Goal: Task Accomplishment & Management: Manage account settings

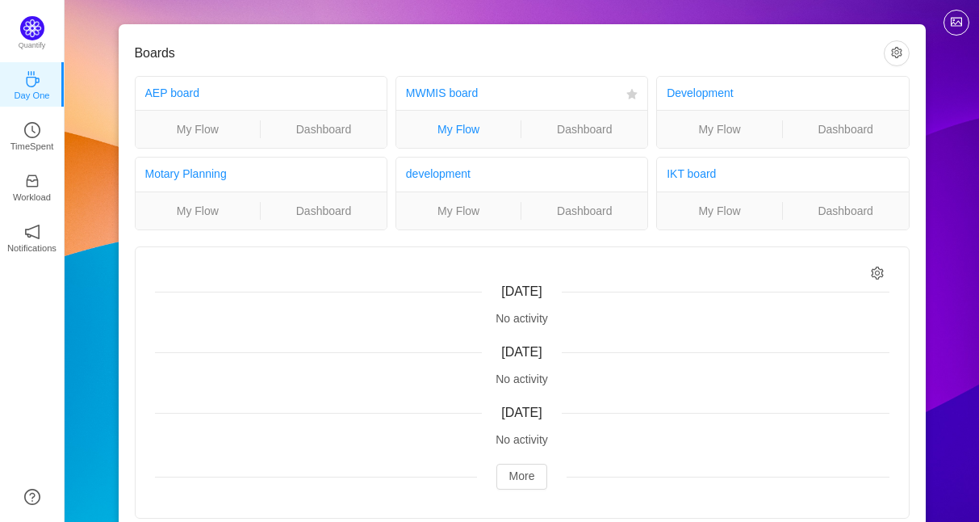
click at [456, 128] on link "My Flow" at bounding box center [458, 129] width 125 height 18
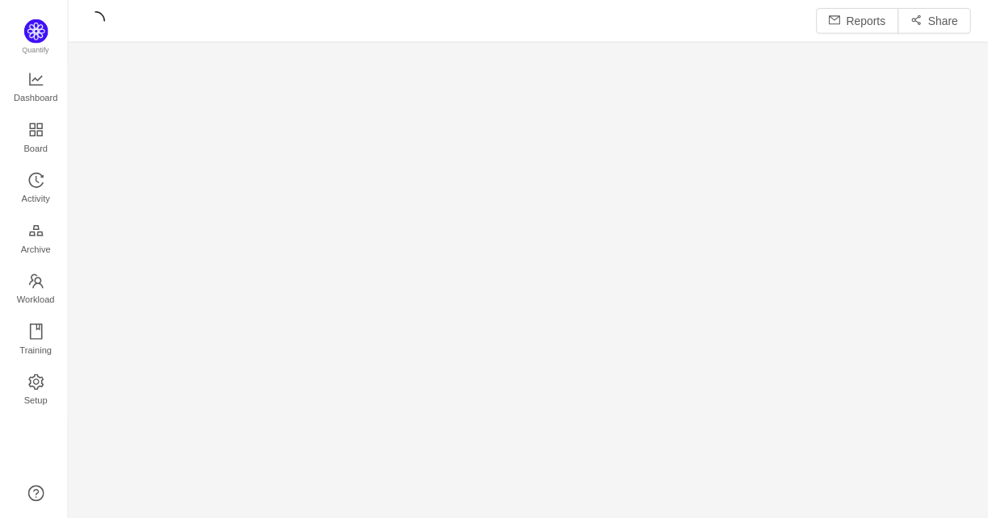
scroll to position [497, 890]
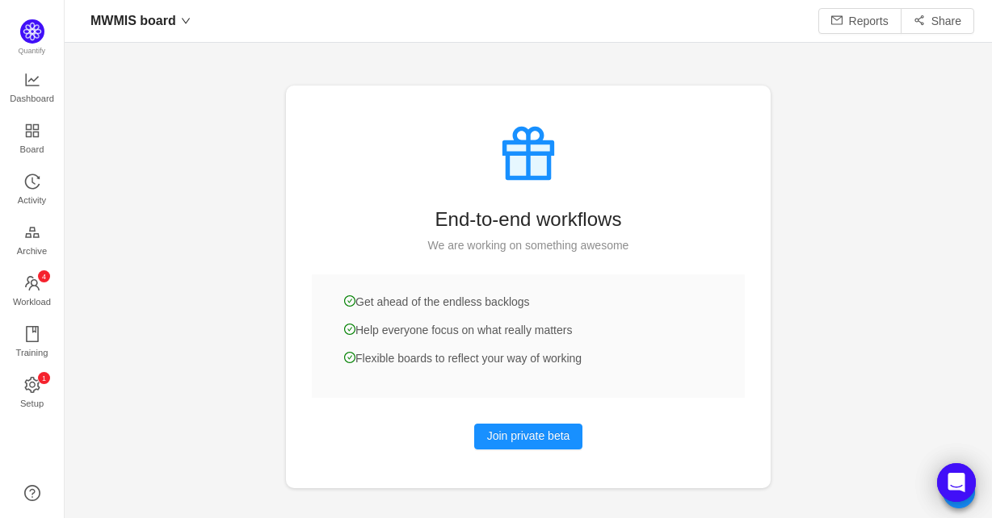
scroll to position [19, 20]
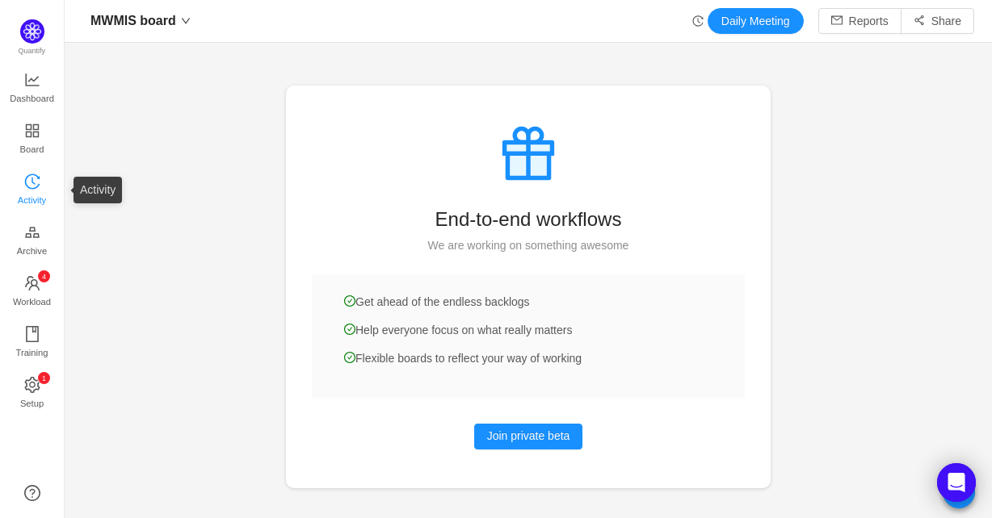
click at [30, 182] on icon "icon: history" at bounding box center [32, 182] width 16 height 16
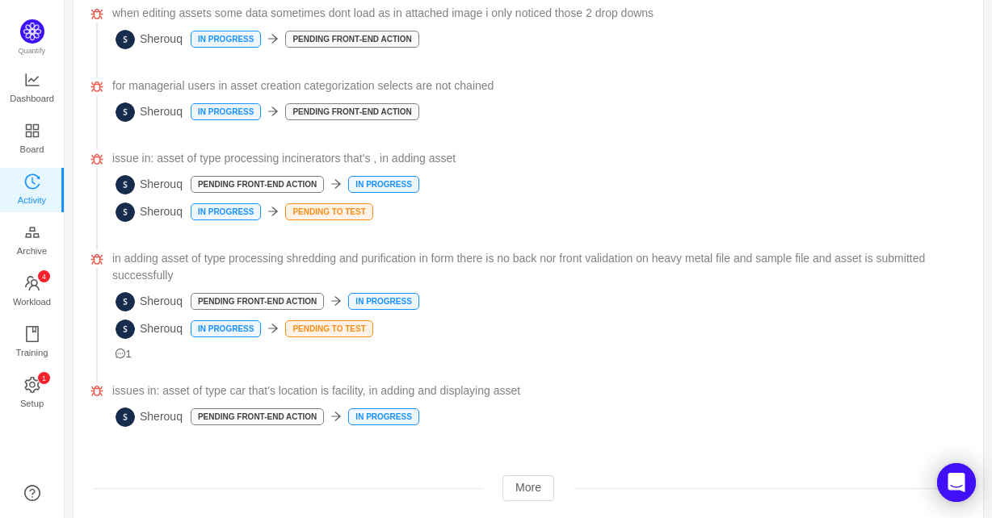
scroll to position [1282, 0]
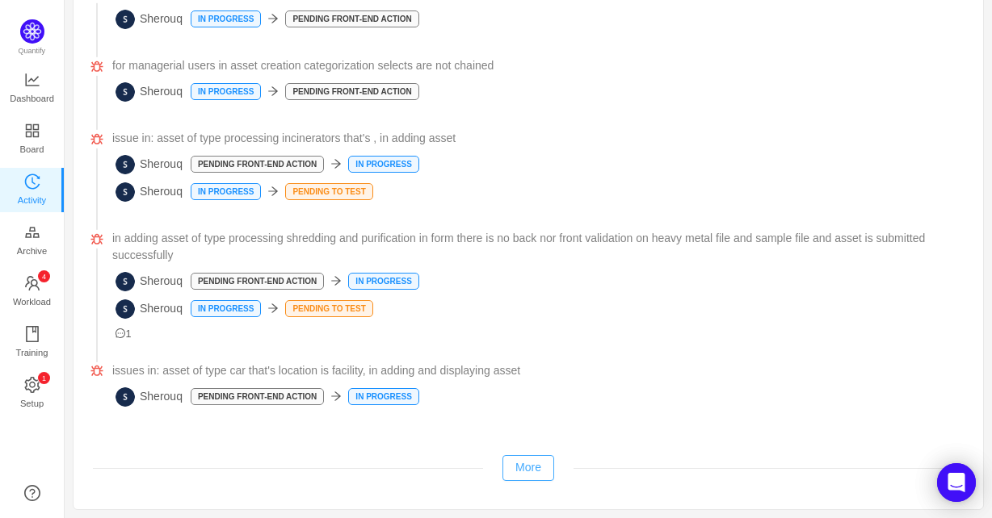
click at [520, 468] on button "More" at bounding box center [528, 468] width 52 height 26
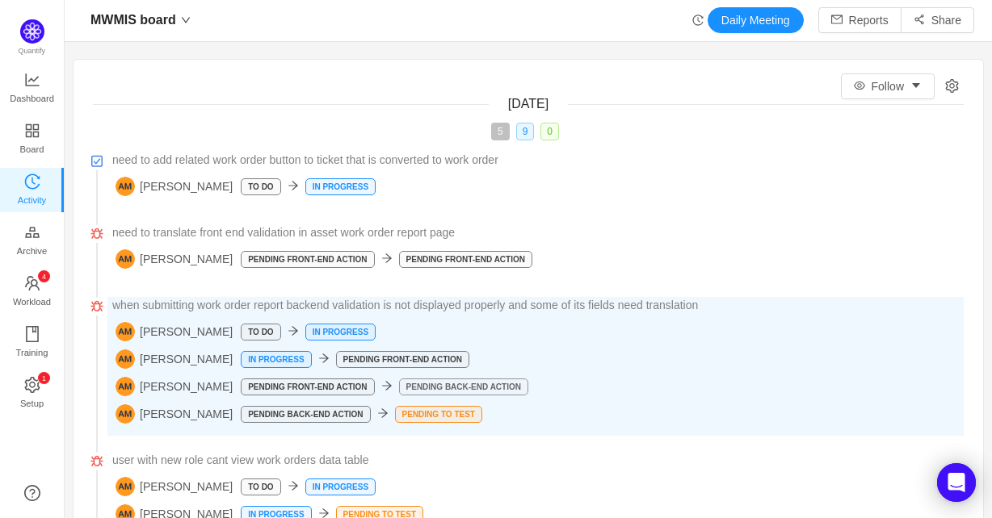
scroll to position [0, 0]
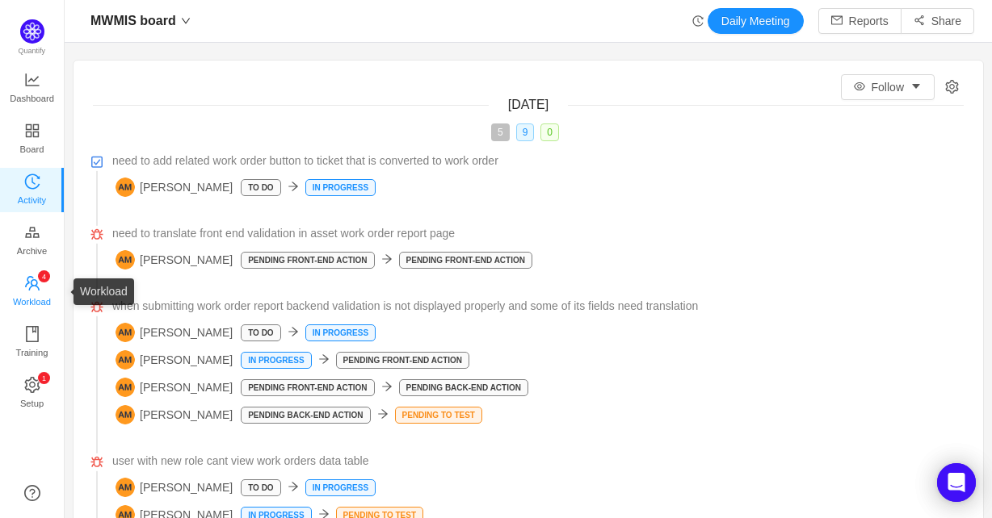
click at [35, 292] on span "Workload" at bounding box center [32, 302] width 38 height 32
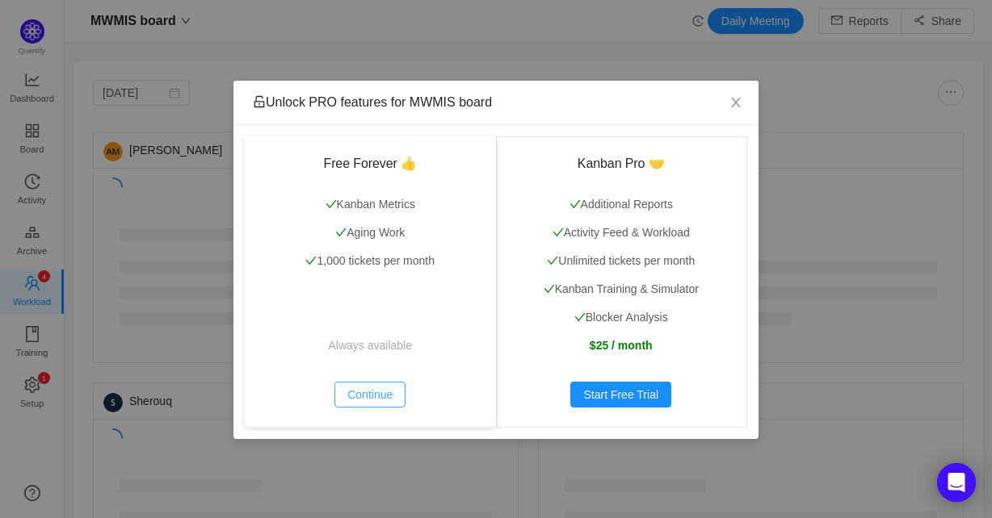
click at [381, 387] on button "Continue" at bounding box center [369, 395] width 71 height 26
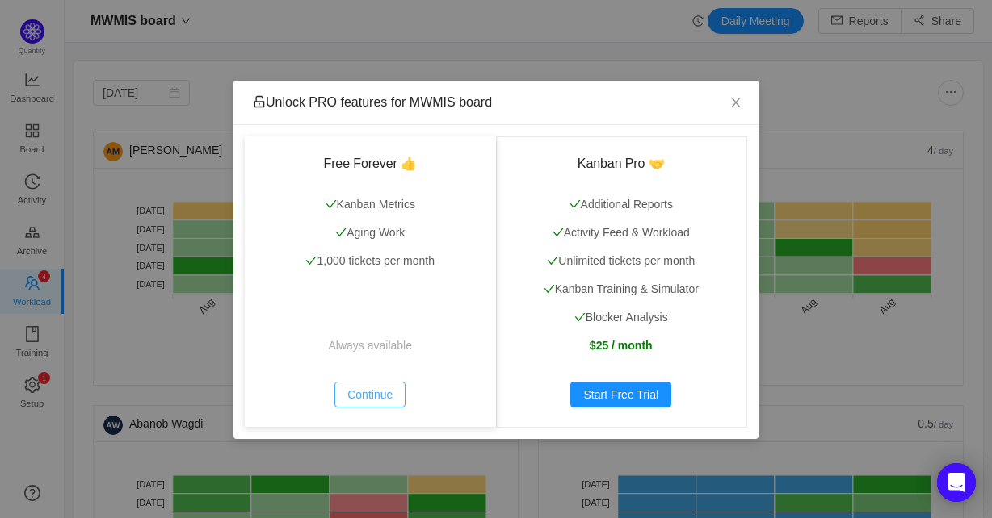
click at [384, 384] on button "Continue" at bounding box center [369, 395] width 71 height 26
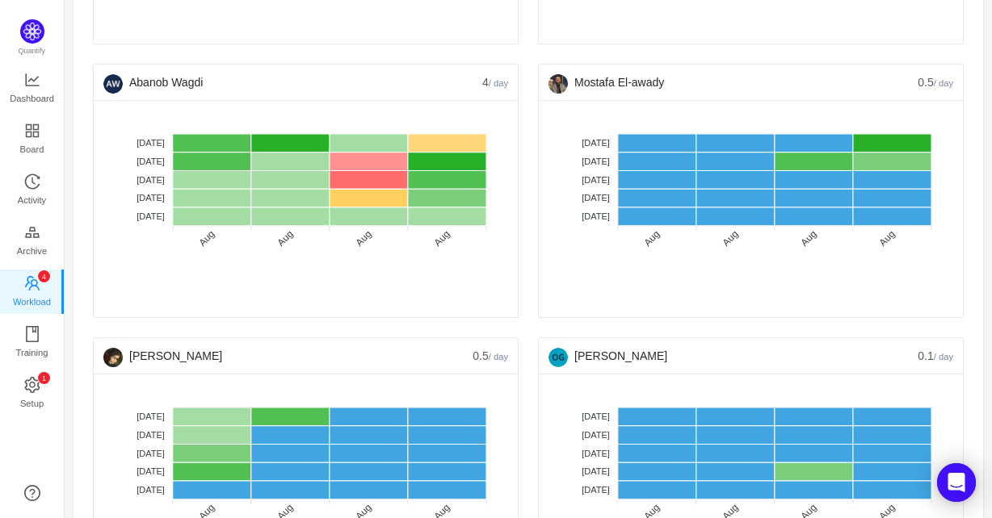
scroll to position [485, 0]
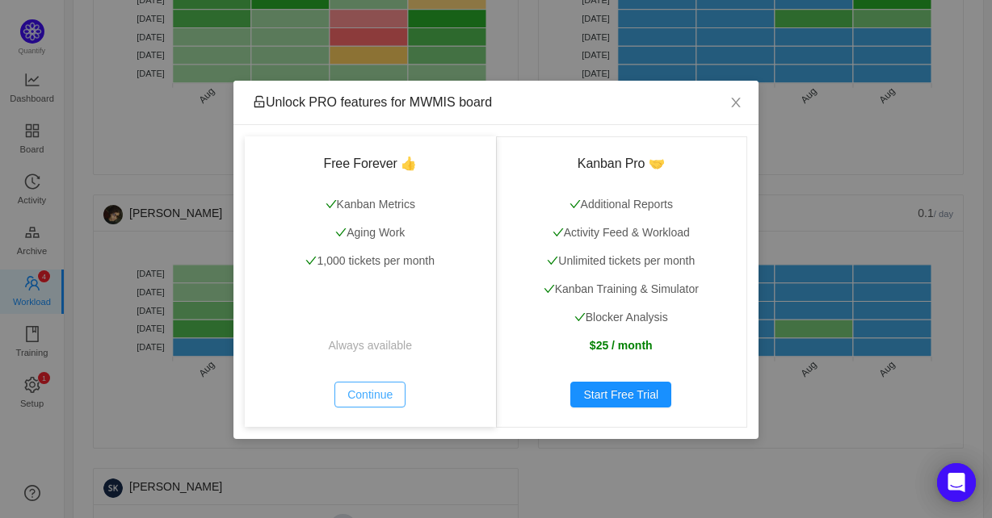
click at [362, 383] on button "Continue" at bounding box center [369, 395] width 71 height 26
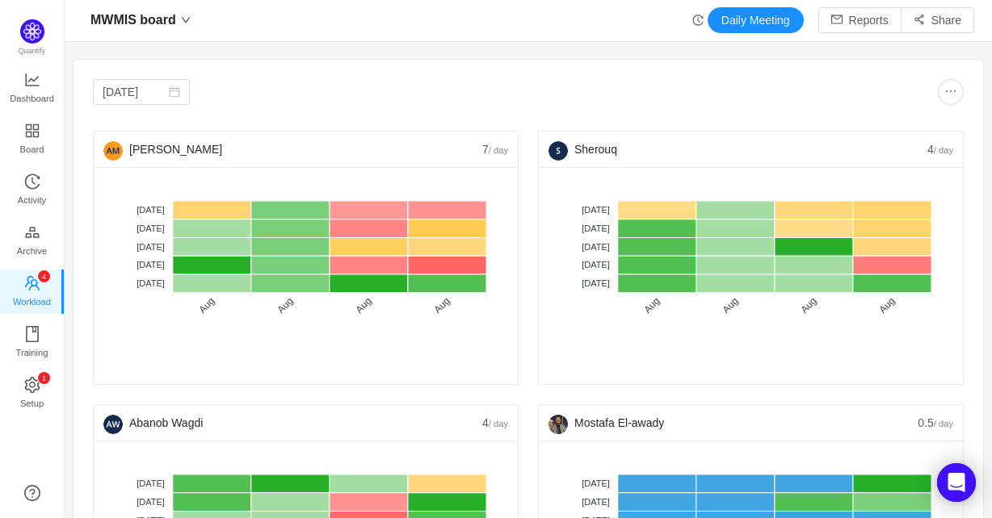
scroll to position [0, 0]
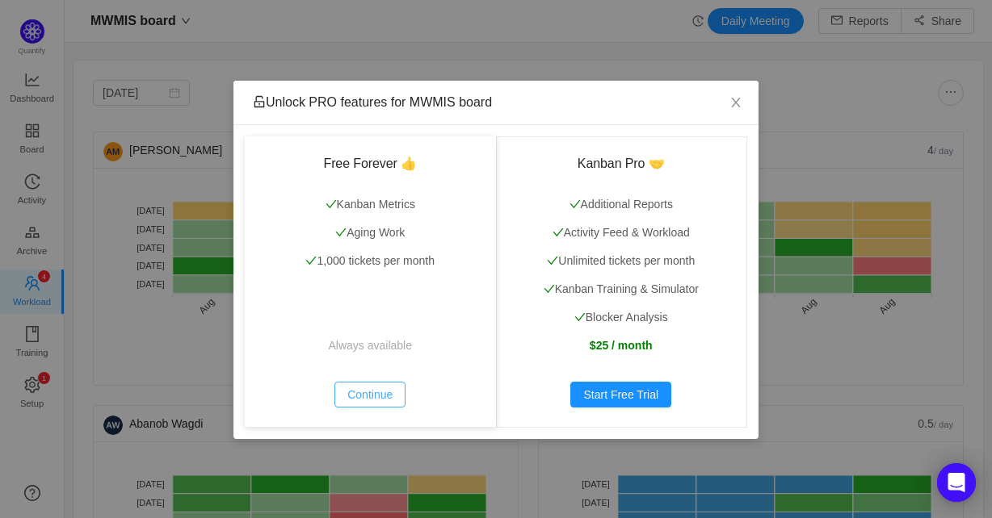
click at [394, 396] on button "Continue" at bounding box center [369, 395] width 71 height 26
click at [362, 394] on button "Continue" at bounding box center [369, 395] width 71 height 26
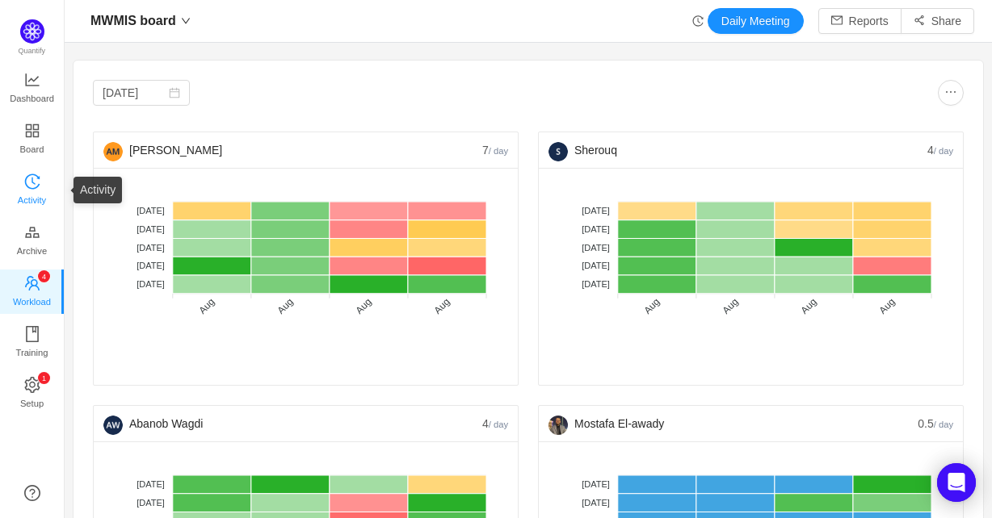
click at [24, 180] on link "Activity" at bounding box center [32, 190] width 16 height 32
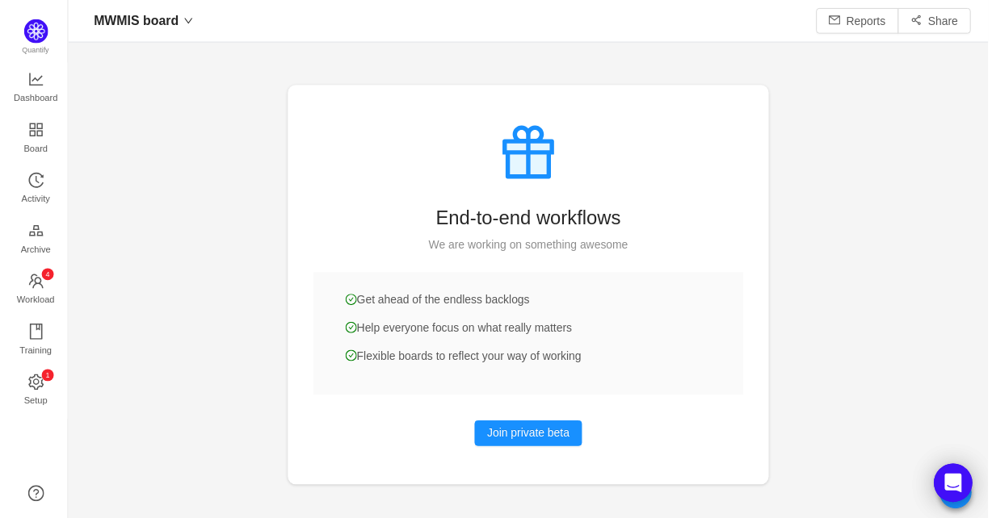
scroll to position [494, 890]
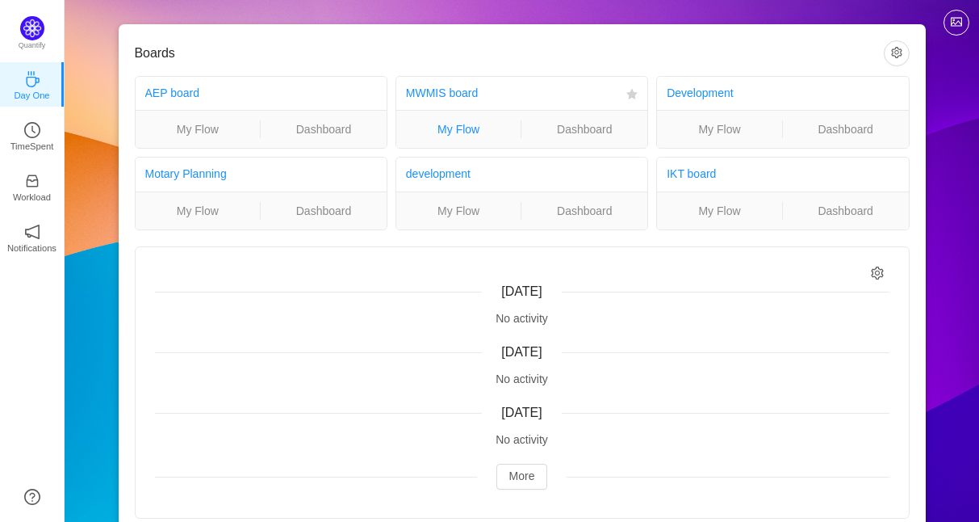
click at [481, 126] on link "My Flow" at bounding box center [458, 129] width 125 height 18
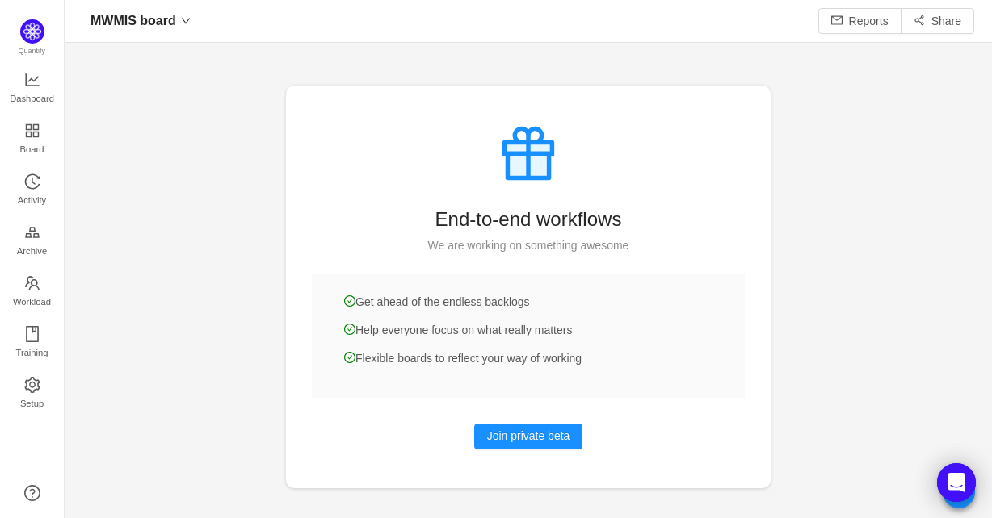
scroll to position [19, 20]
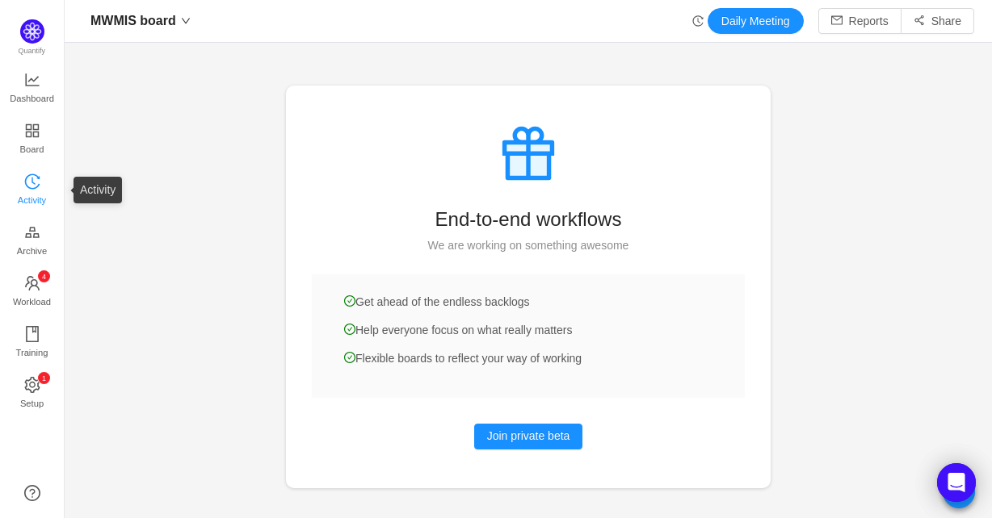
click at [35, 179] on icon "icon: history" at bounding box center [32, 182] width 16 height 16
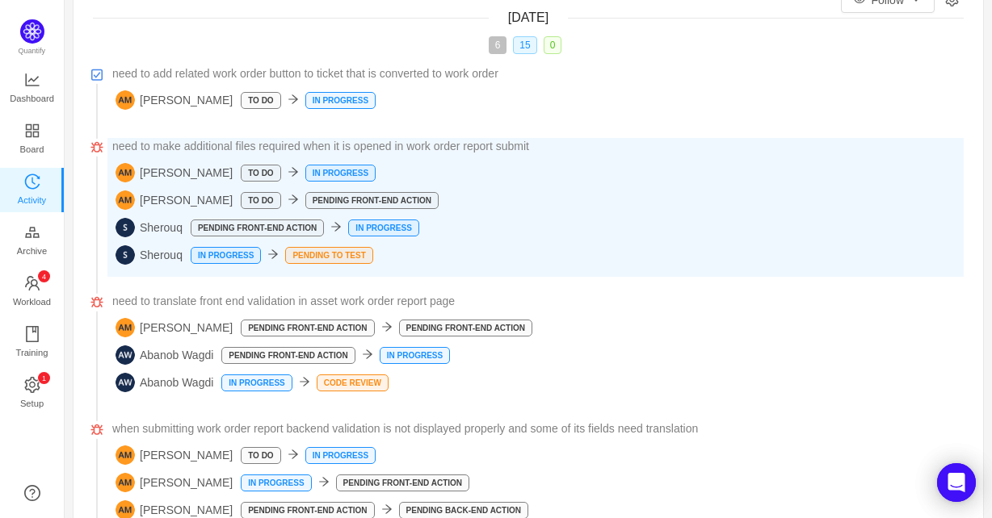
scroll to position [87, 0]
